Goal: Find contact information: Find contact information

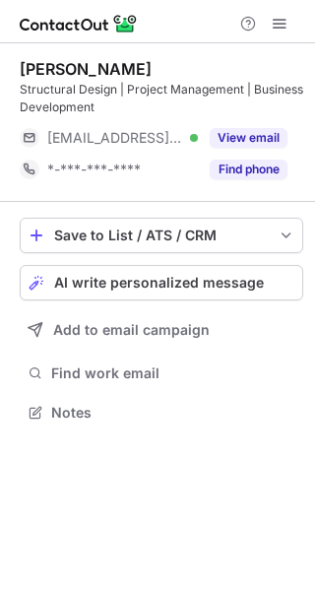
scroll to position [399, 315]
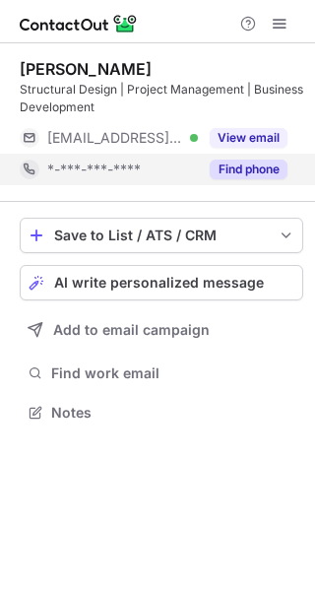
click at [259, 162] on button "Find phone" at bounding box center [249, 170] width 78 height 20
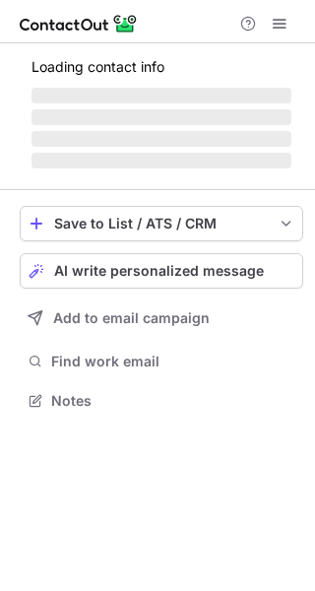
scroll to position [381, 315]
